Goal: Answer question/provide support: Share knowledge or assist other users

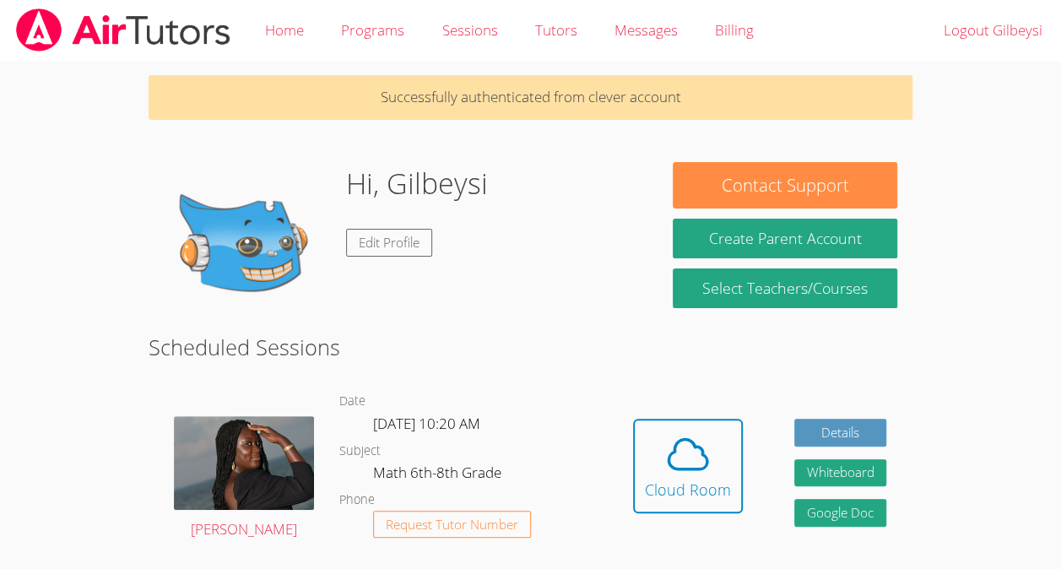
click at [665, 522] on link "Cloud Room" at bounding box center [688, 472] width 110 height 107
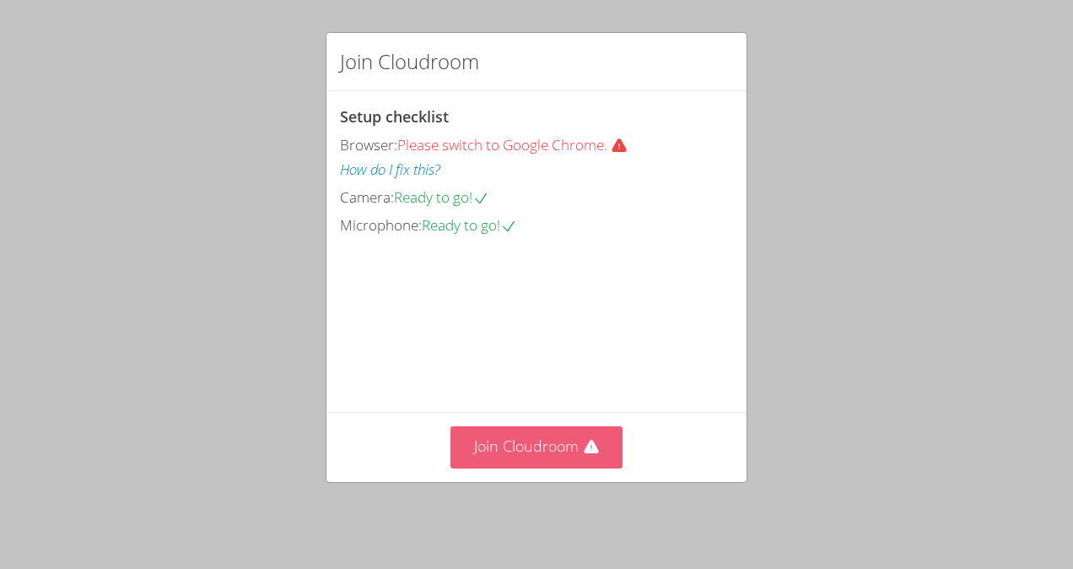
click at [504, 465] on button "Join Cloudroom" at bounding box center [537, 446] width 173 height 41
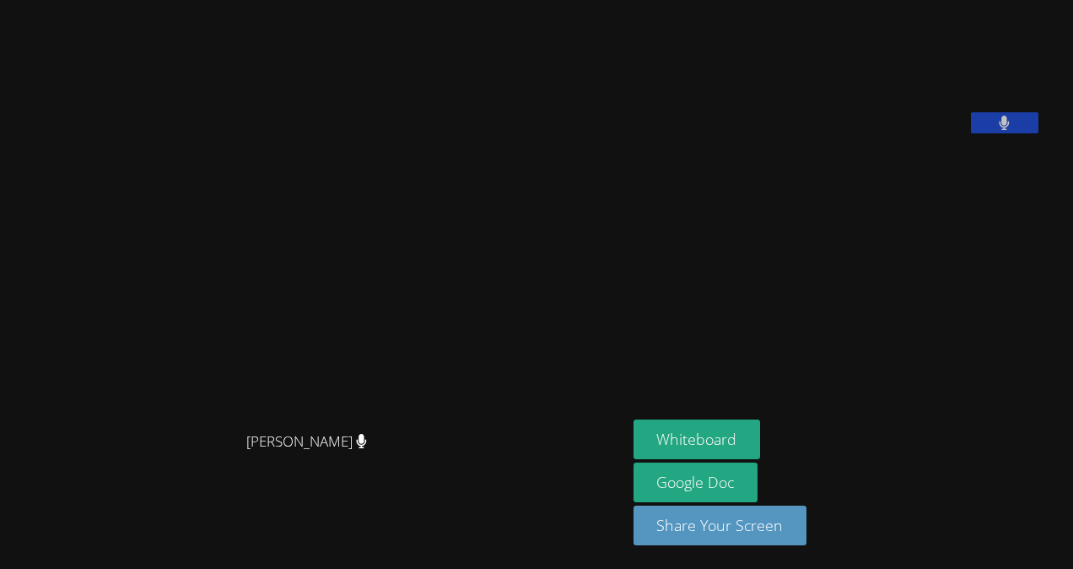
click at [1010, 130] on icon at bounding box center [1004, 123] width 11 height 14
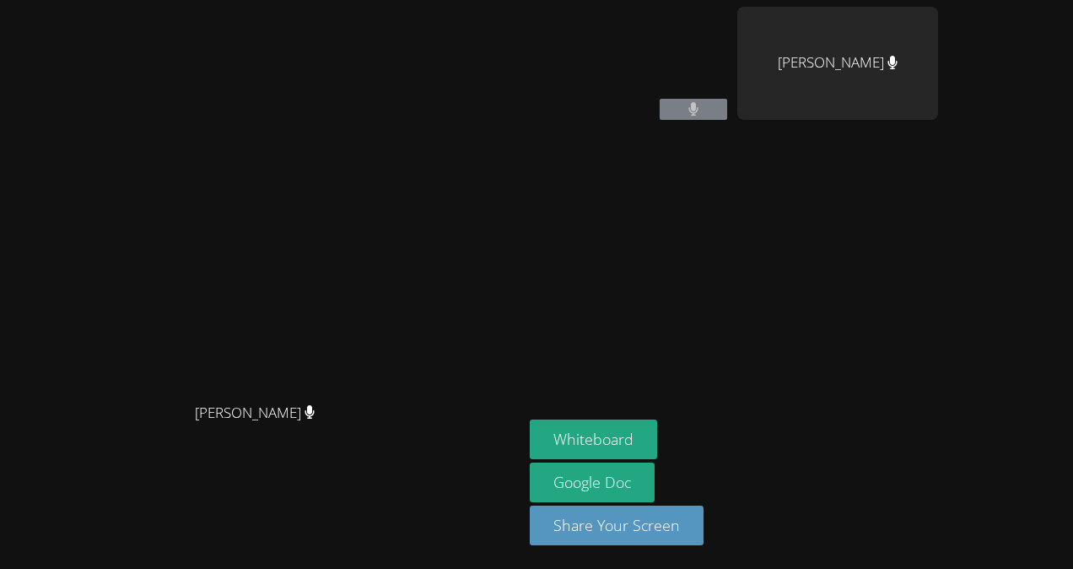
click at [731, 97] on video at bounding box center [630, 63] width 201 height 113
click at [727, 113] on button at bounding box center [694, 109] width 68 height 21
click at [727, 110] on button at bounding box center [694, 109] width 68 height 21
click at [900, 239] on aside "Gilbeysi Carrillo Huchin Mackela Deris Whiteboard Google Doc Share Your Screen" at bounding box center [734, 284] width 422 height 569
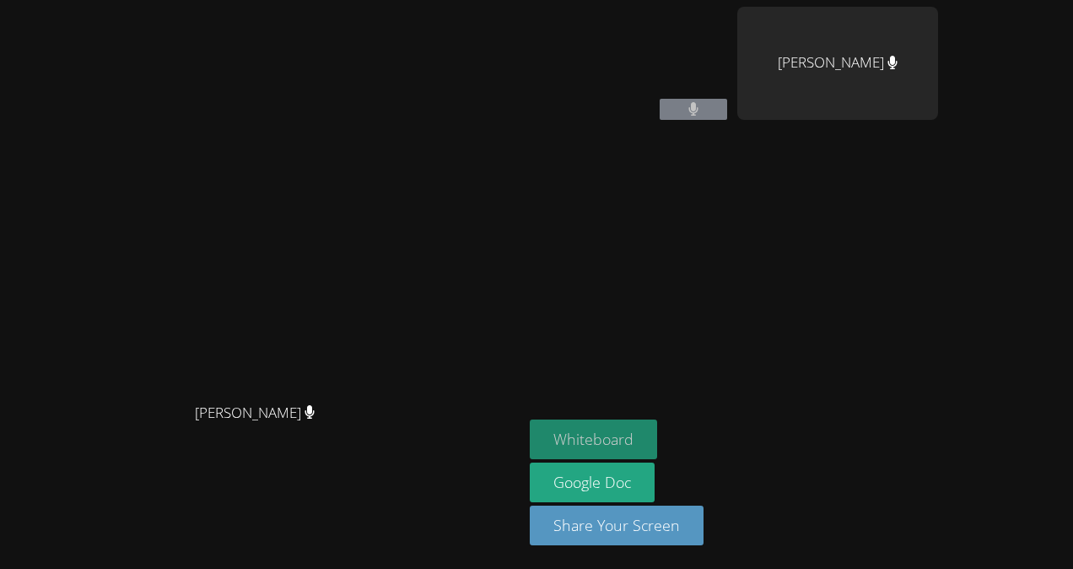
click at [657, 428] on button "Whiteboard" at bounding box center [593, 439] width 127 height 40
click at [731, 94] on video at bounding box center [630, 63] width 201 height 113
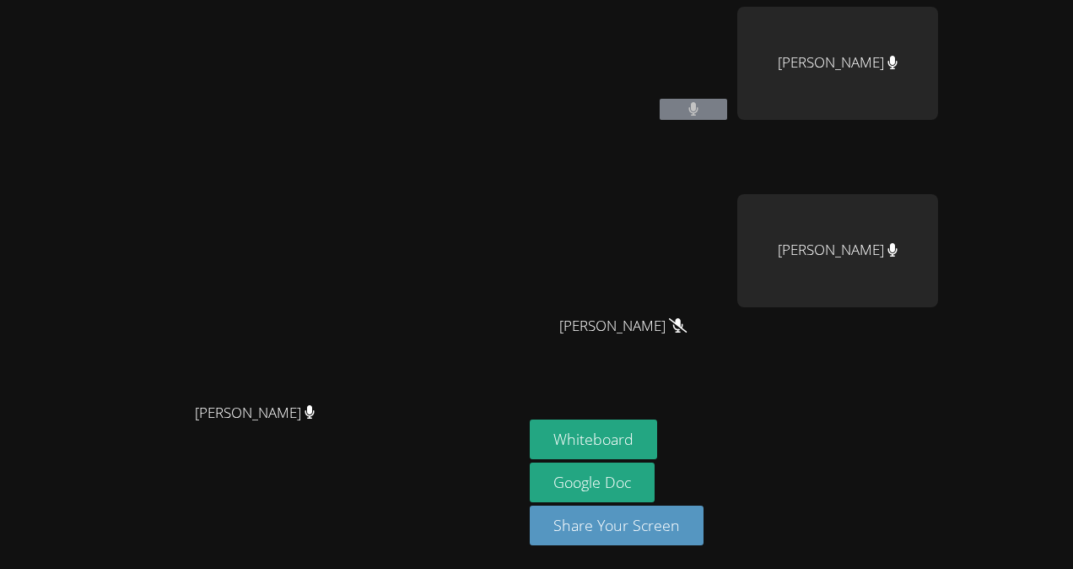
click at [700, 111] on icon at bounding box center [694, 109] width 11 height 14
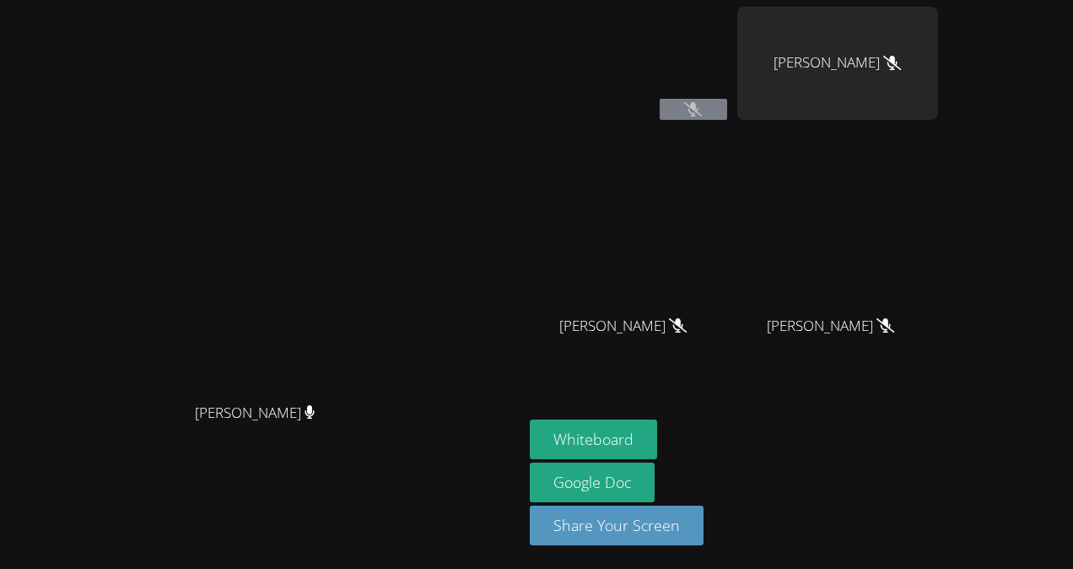
click at [895, 324] on icon at bounding box center [886, 325] width 18 height 14
click at [731, 127] on div "Gilbeysi Carrillo Huchin" at bounding box center [630, 67] width 201 height 121
click at [702, 110] on icon at bounding box center [693, 109] width 18 height 14
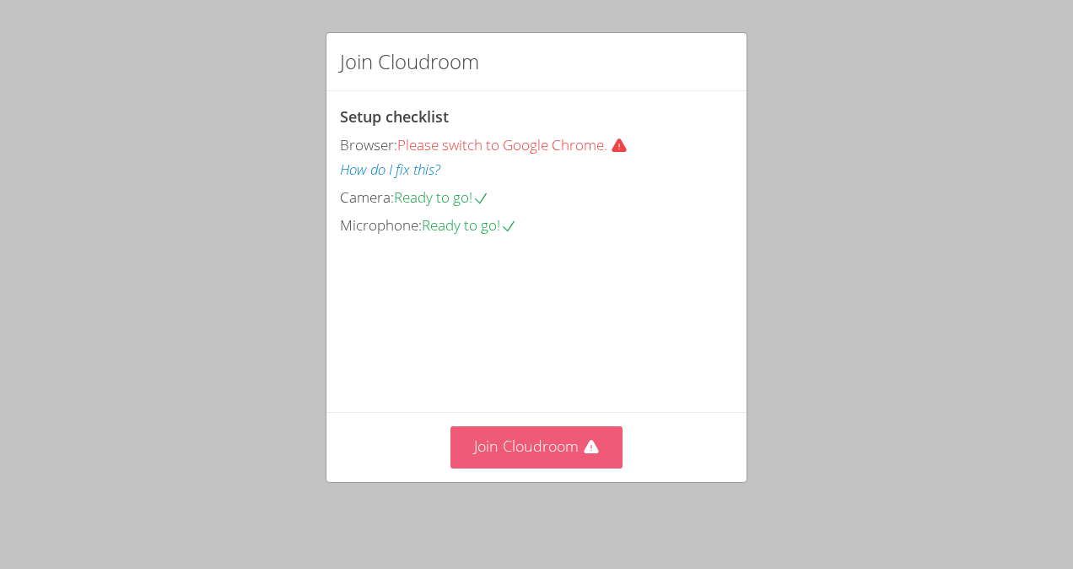
click at [544, 446] on button "Join Cloudroom" at bounding box center [537, 446] width 173 height 41
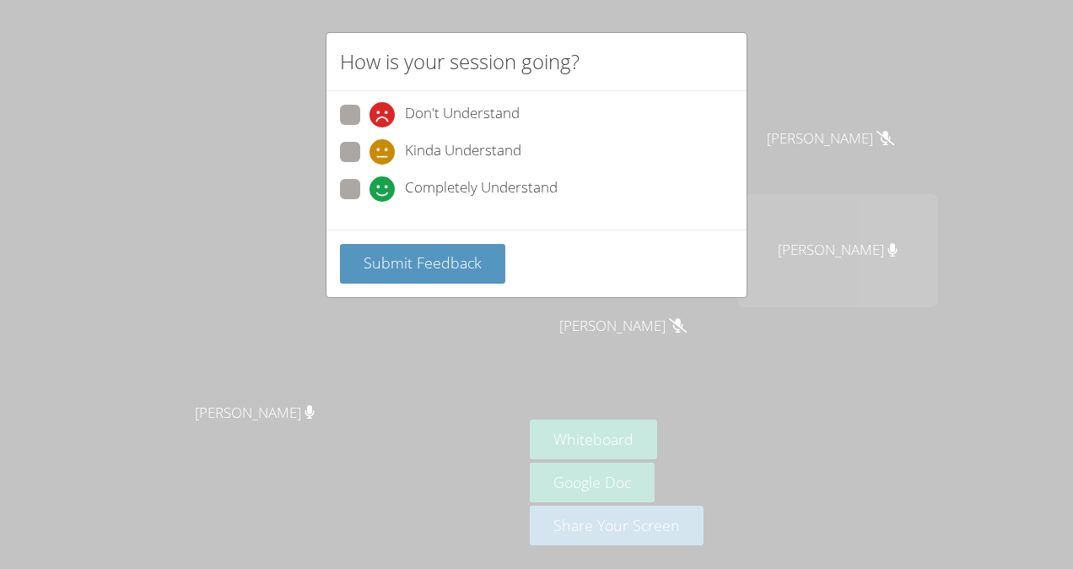
click at [509, 184] on span "Completely Understand" at bounding box center [481, 188] width 153 height 25
click at [384, 184] on input "Completely Understand" at bounding box center [377, 186] width 14 height 14
radio input "true"
click at [465, 266] on span "Submit Feedback" at bounding box center [423, 262] width 118 height 20
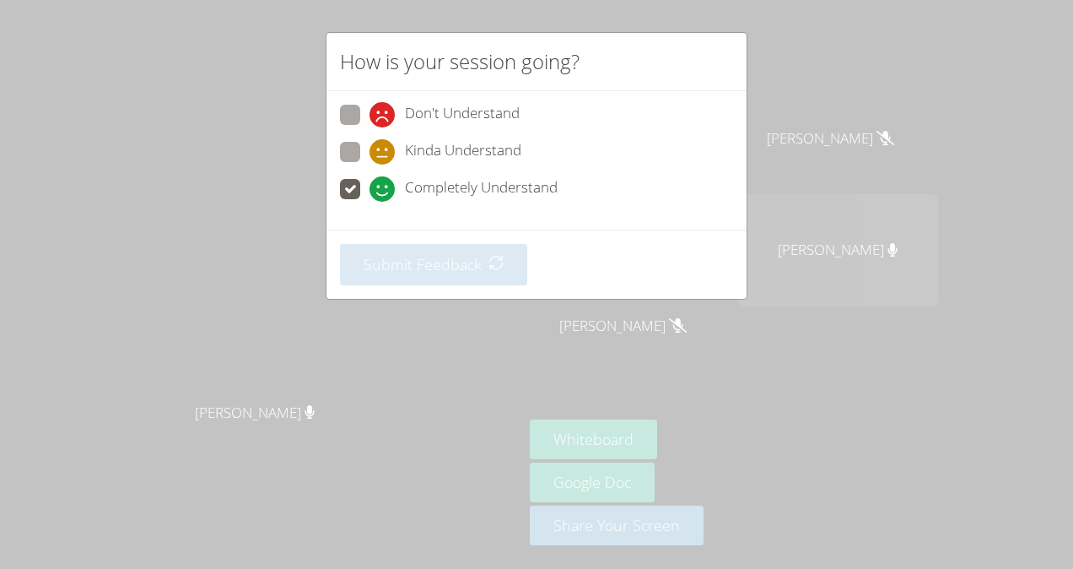
click at [720, 221] on div "Don't Understand Kinda Understand Completely Understand" at bounding box center [537, 160] width 420 height 138
